Goal: Task Accomplishment & Management: Complete application form

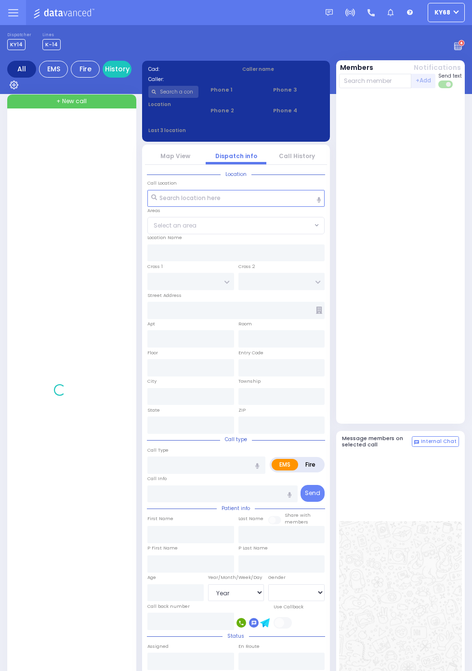
select select "Year"
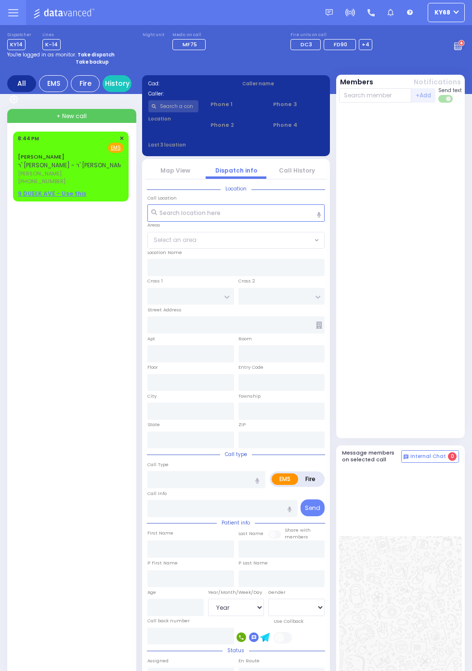
click at [15, 145] on div "[PERSON_NAME] ר' [PERSON_NAME] - ר' [PERSON_NAME] [PERSON_NAME] [PERSON_NAME] […" at bounding box center [71, 166] width 112 height 67
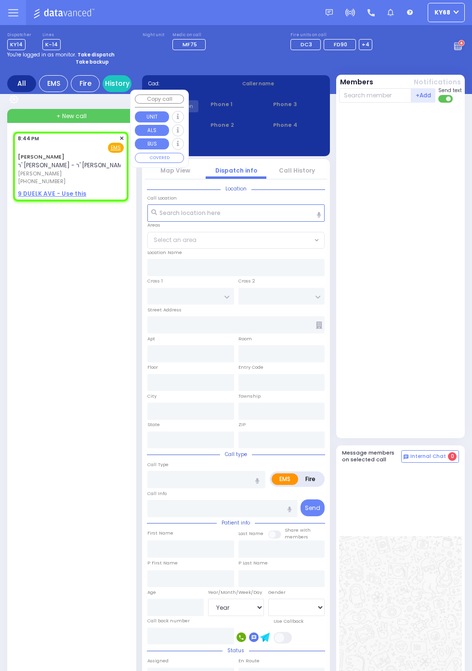
select select
radio input "true"
type input "[PERSON_NAME]"
type input "SAMET"
select select
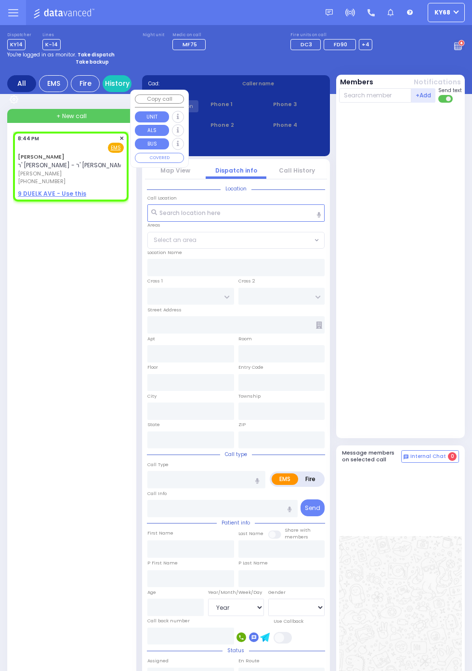
type input "20:44"
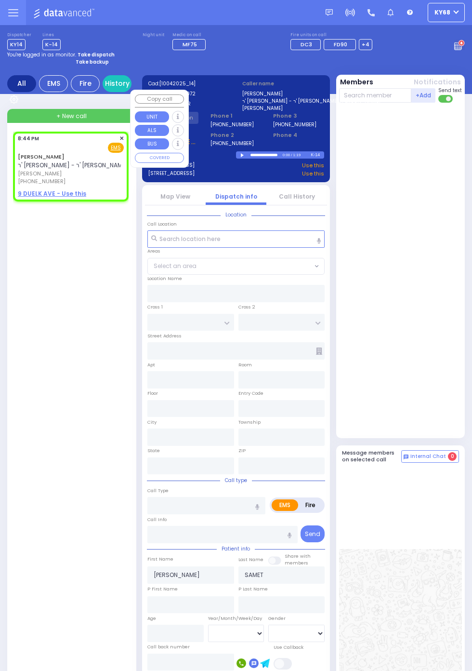
click at [453, 285] on div at bounding box center [401, 270] width 125 height 327
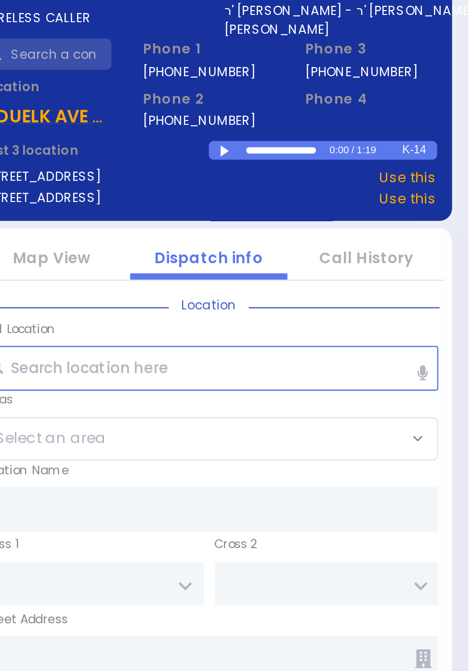
click at [243, 154] on div at bounding box center [243, 155] width 5 height 4
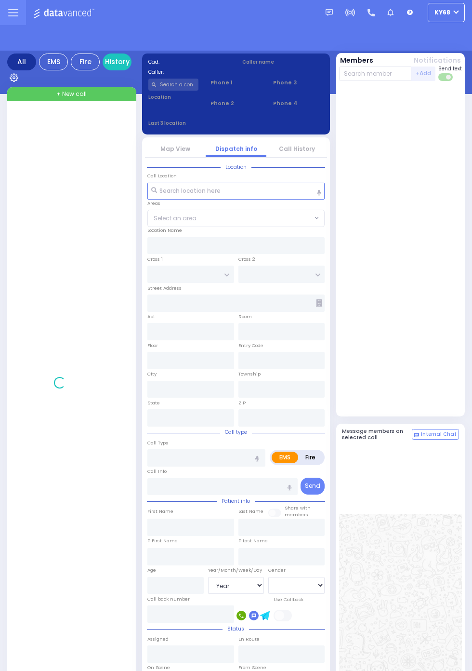
select select "Year"
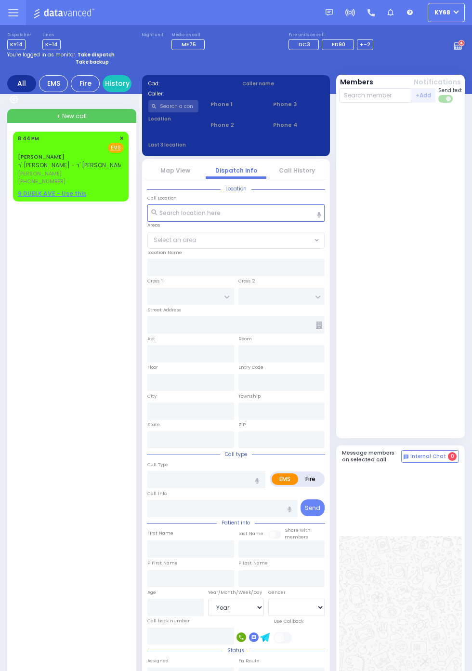
click at [465, 47] on circle at bounding box center [461, 43] width 7 height 7
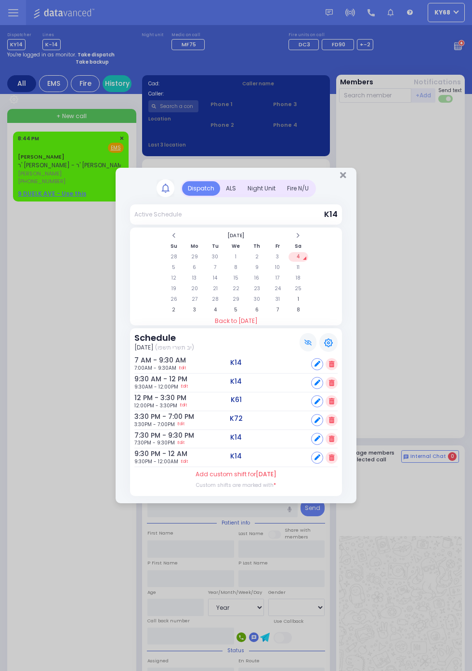
click at [232, 185] on div "ALS" at bounding box center [231, 188] width 22 height 14
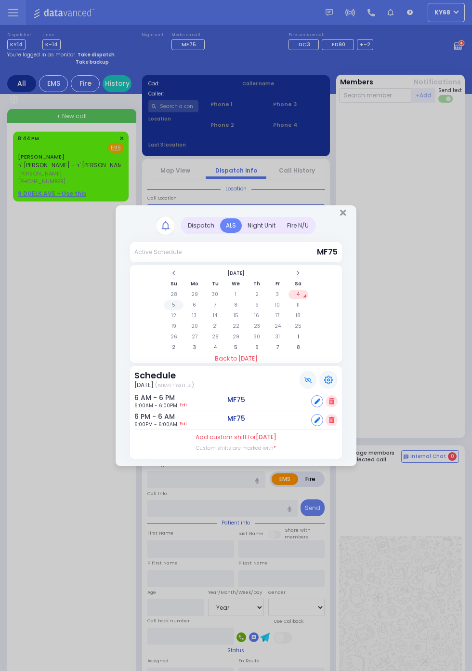
click at [184, 310] on td "5" at bounding box center [174, 305] width 20 height 10
click at [204, 310] on td "6" at bounding box center [195, 305] width 20 height 10
click at [216, 304] on td "7" at bounding box center [215, 305] width 20 height 10
click at [246, 310] on td "8" at bounding box center [236, 305] width 20 height 10
click at [258, 304] on td "9" at bounding box center [257, 305] width 20 height 10
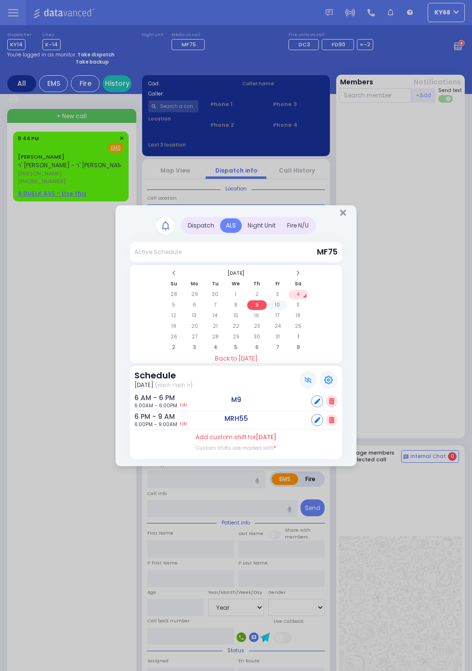
click at [288, 310] on td "10" at bounding box center [278, 305] width 20 height 10
click at [309, 310] on td "11" at bounding box center [299, 305] width 20 height 10
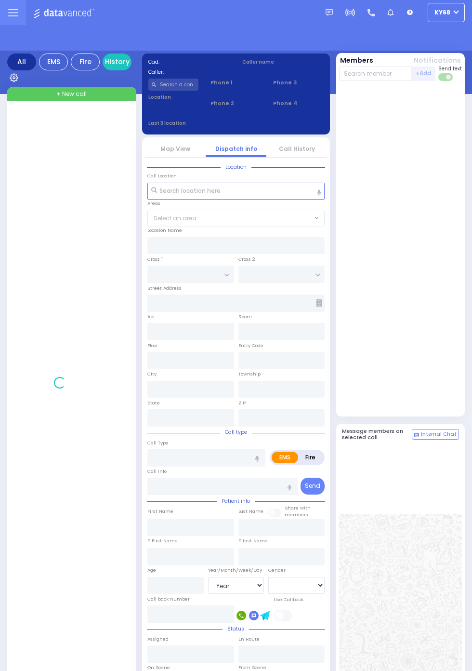
select select "Year"
